Goal: Task Accomplishment & Management: Manage account settings

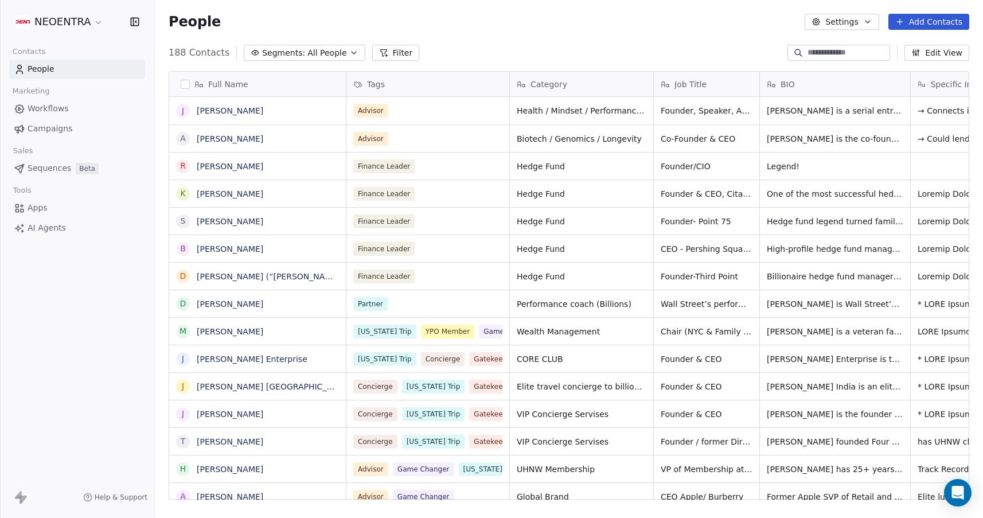
scroll to position [456, 829]
click at [338, 50] on span "All People" at bounding box center [327, 53] width 39 height 12
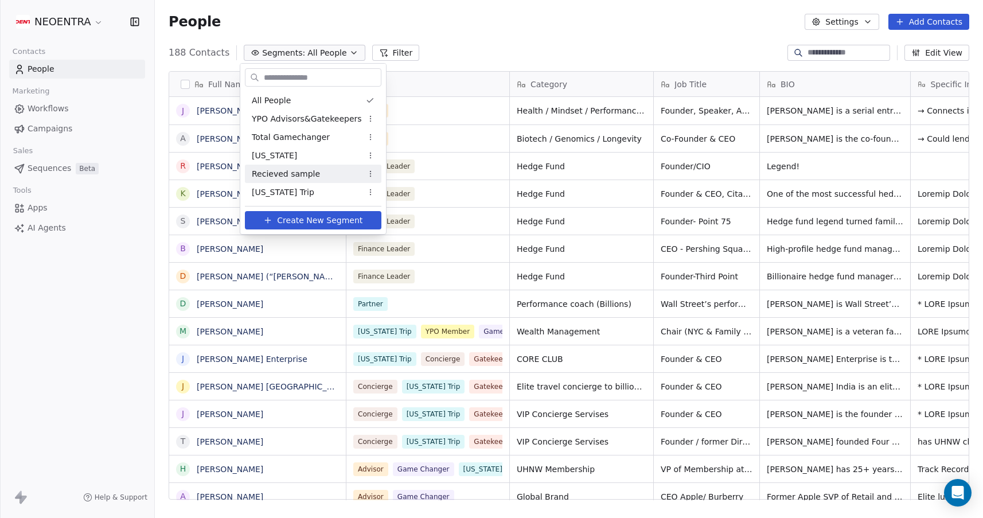
click at [313, 174] on span "Recieved sample" at bounding box center [286, 174] width 68 height 12
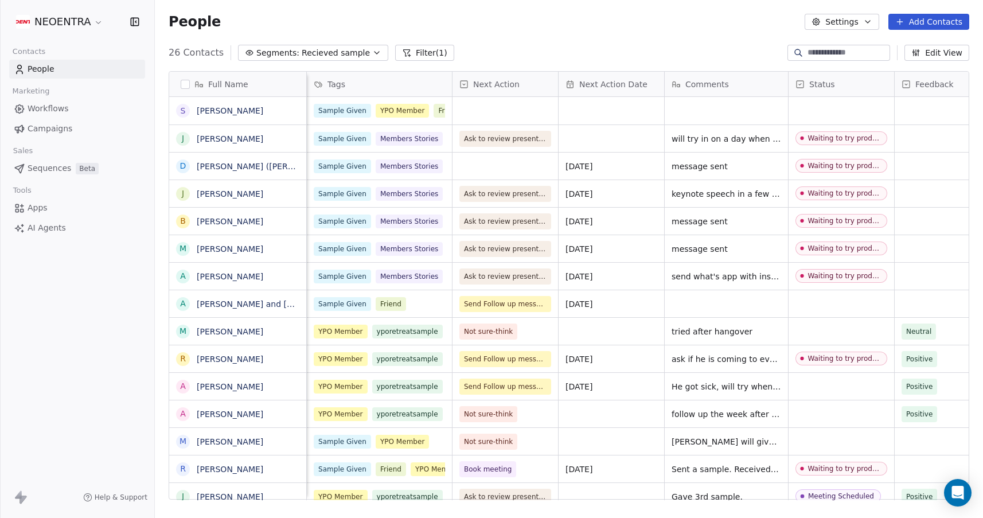
scroll to position [0, 25]
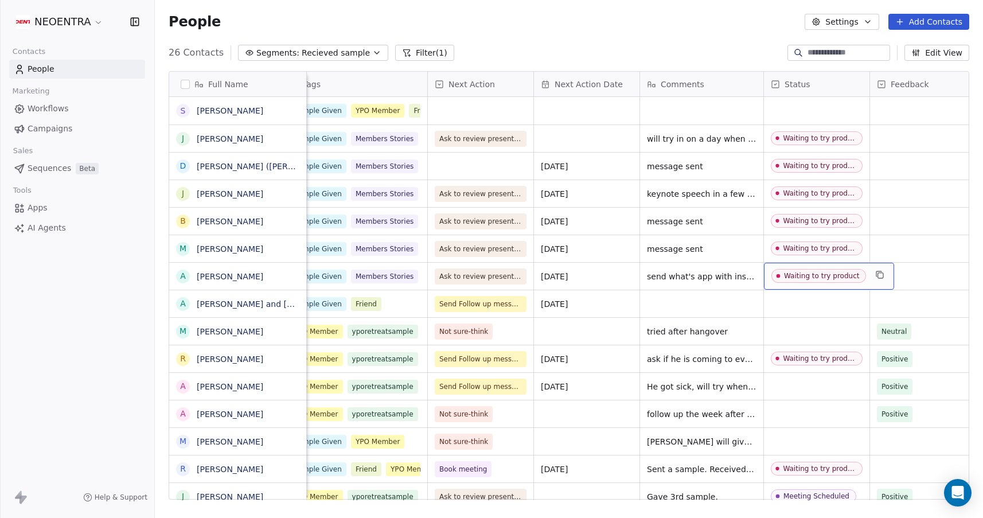
click at [809, 277] on div "Waiting to try product" at bounding box center [821, 276] width 75 height 8
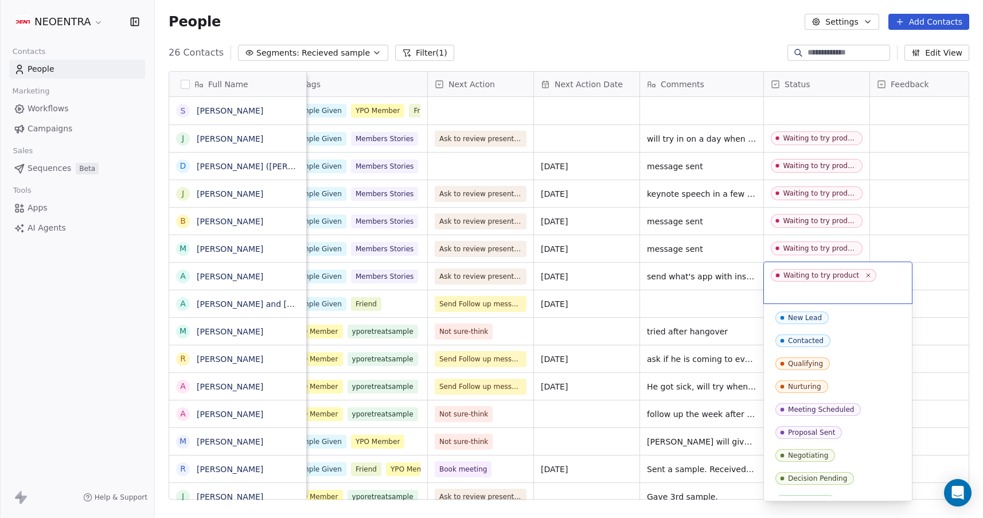
scroll to position [129, 0]
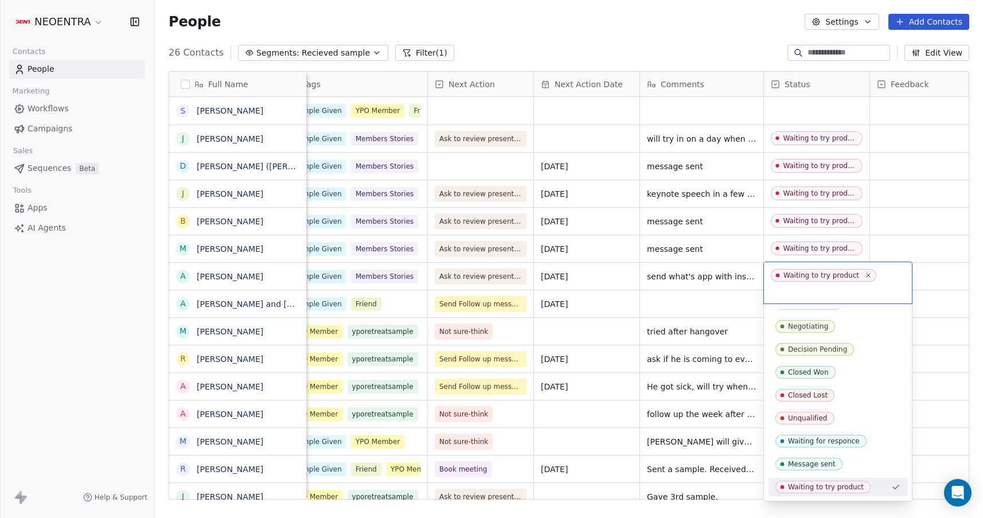
click at [846, 283] on div "Waiting to try product" at bounding box center [838, 282] width 148 height 41
click at [865, 276] on icon at bounding box center [868, 274] width 7 height 7
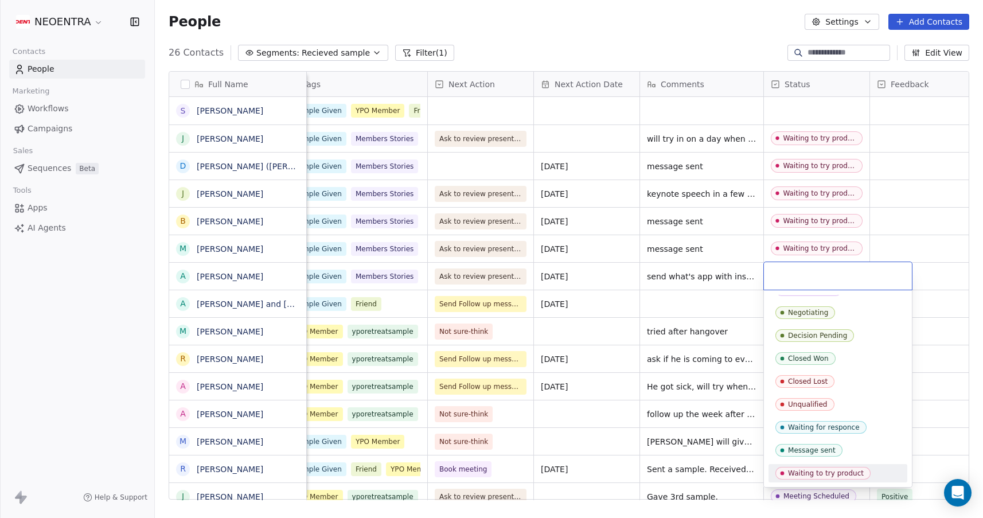
click at [843, 275] on input "text" at bounding box center [838, 276] width 134 height 13
click at [819, 429] on div "Waiting for responce" at bounding box center [824, 427] width 72 height 8
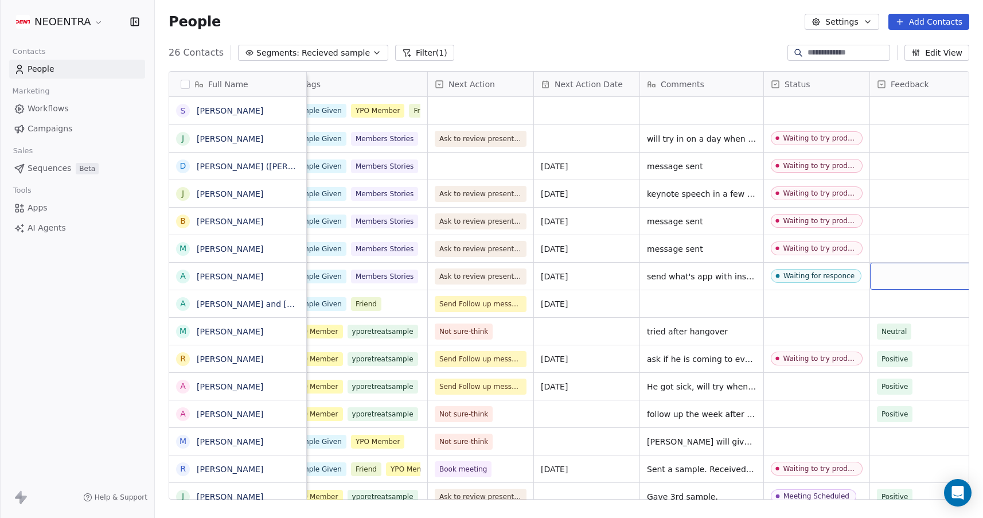
scroll to position [0, 32]
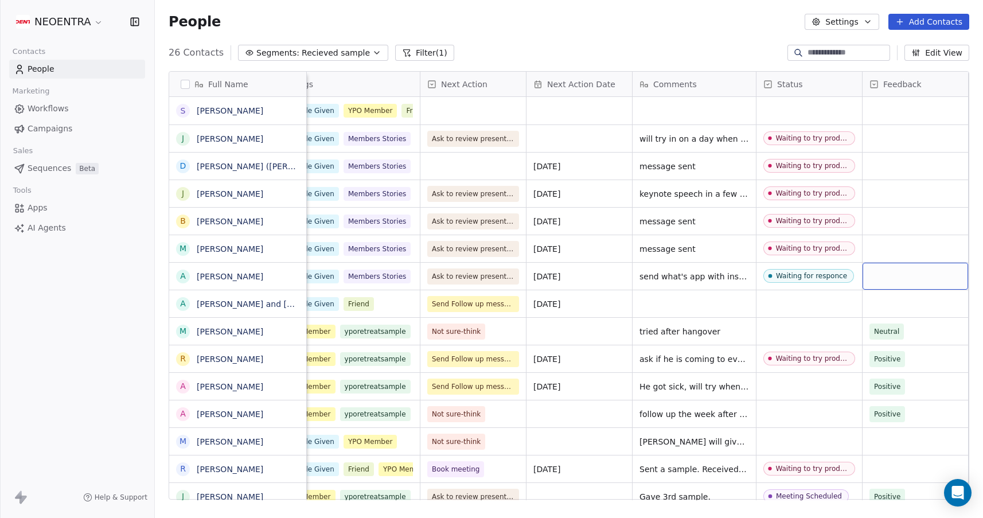
click at [890, 266] on div "grid" at bounding box center [916, 276] width 106 height 27
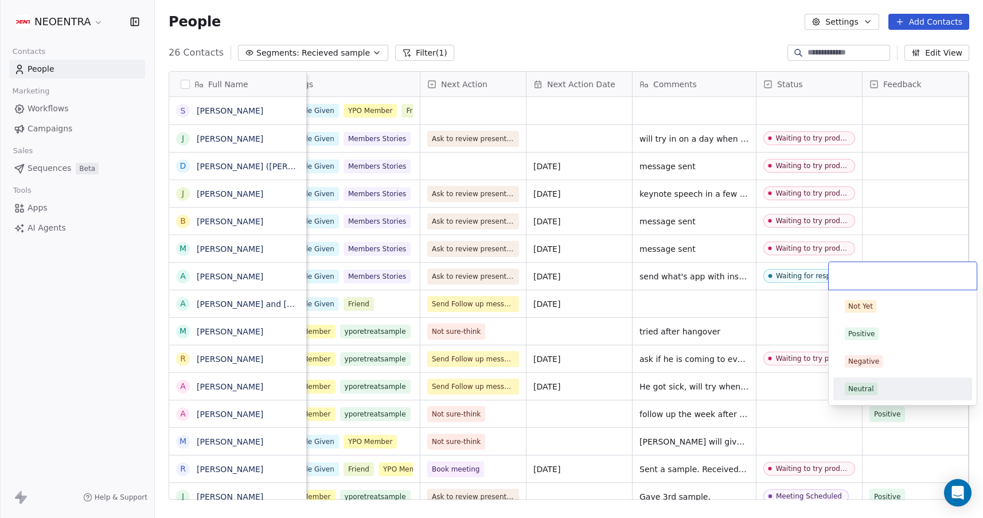
click at [869, 393] on div "Neutral" at bounding box center [862, 389] width 26 height 10
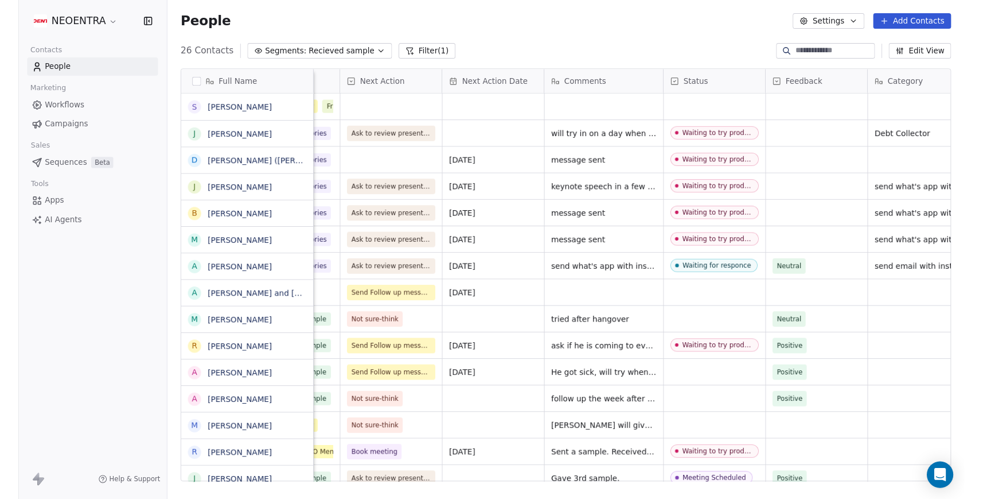
scroll to position [0, 126]
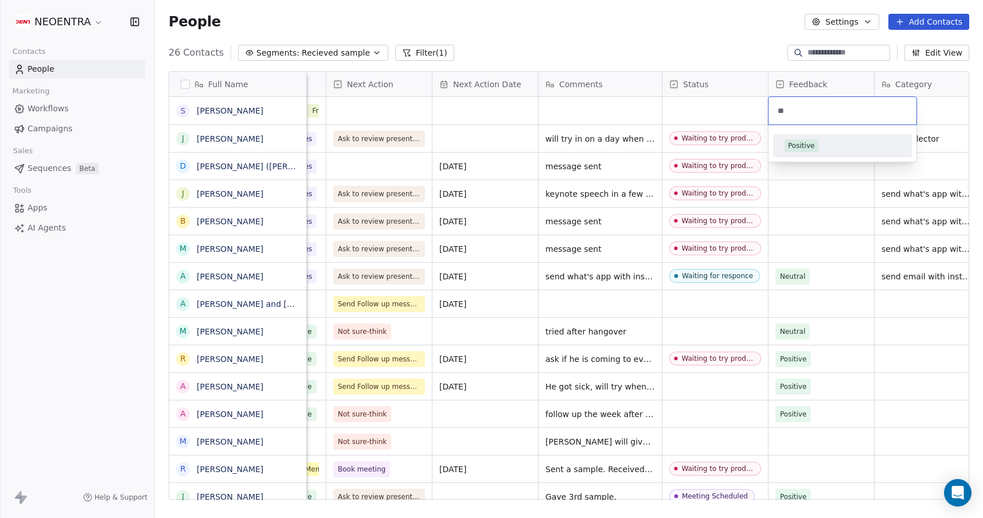
type input "**"
click at [807, 147] on div "Positive" at bounding box center [801, 146] width 27 height 10
click at [562, 35] on div "People Settings Add Contacts" at bounding box center [569, 22] width 829 height 44
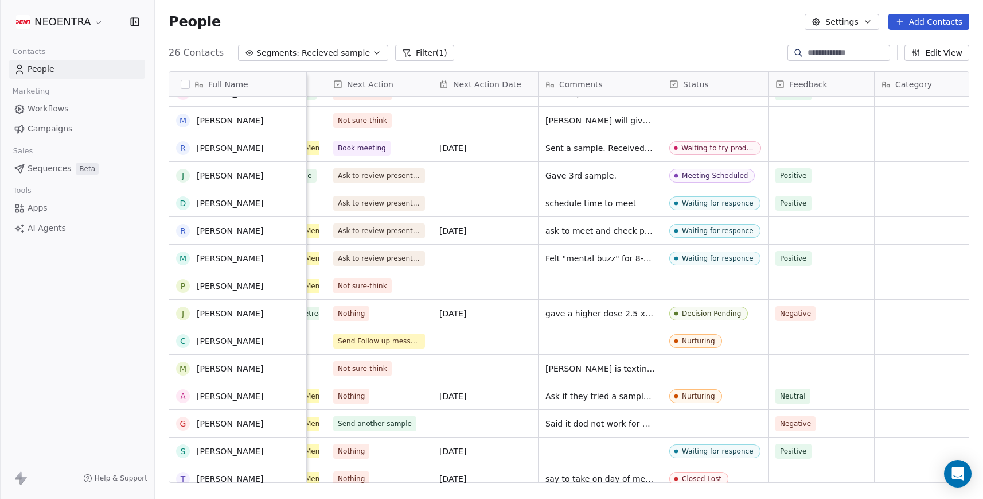
scroll to position [330, 0]
